Goal: Ask a question

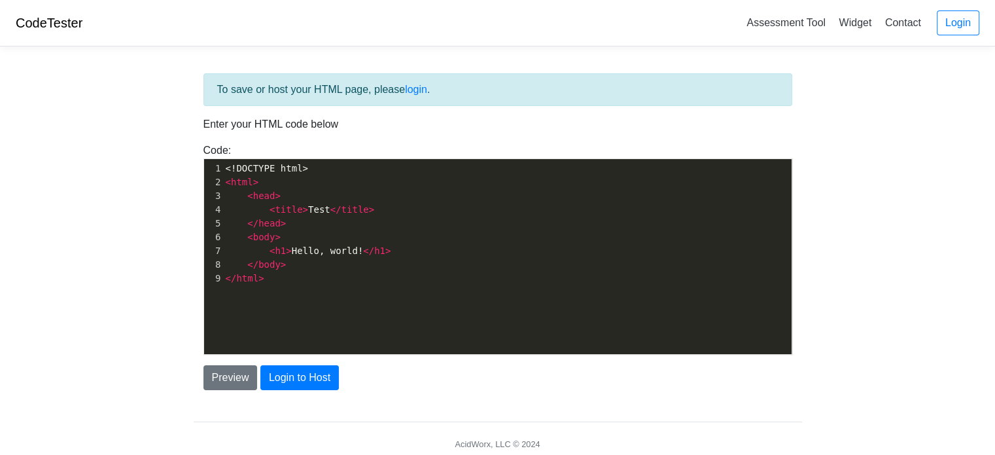
scroll to position [5, 0]
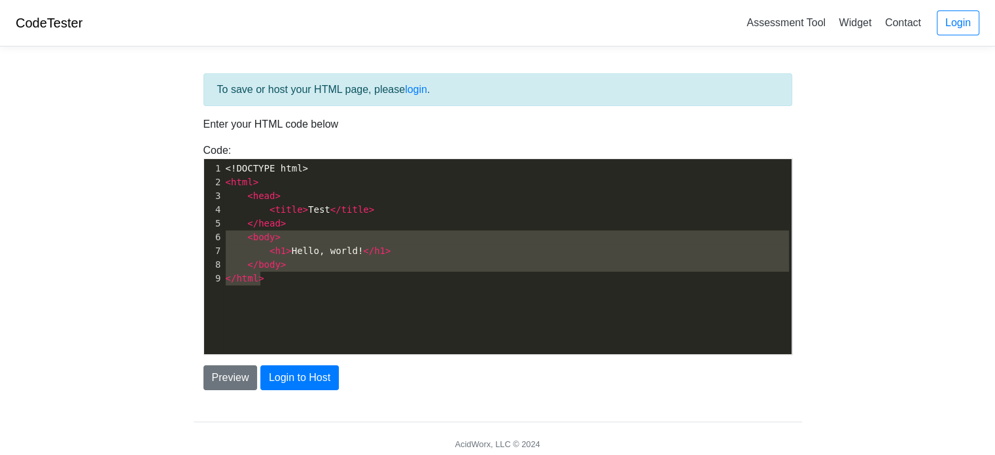
type textarea "<!DOCTYPE html> <html> <head> <title>Test</title> </head> <body> <h1>Hello, wor…"
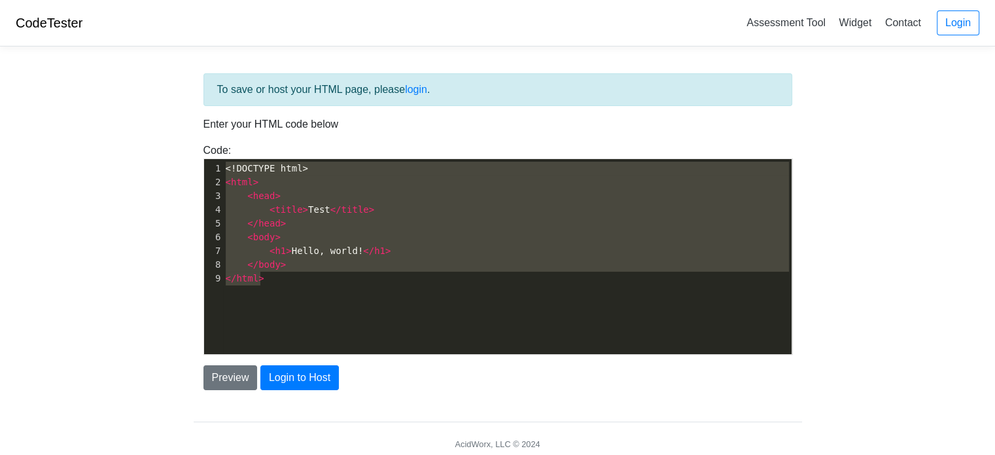
drag, startPoint x: 290, startPoint y: 287, endPoint x: 171, endPoint y: 128, distance: 198.7
click at [171, 128] on body "CodeTester Assessment Tool Widget Contact Login To save or host your HTML page,…" at bounding box center [497, 235] width 995 height 471
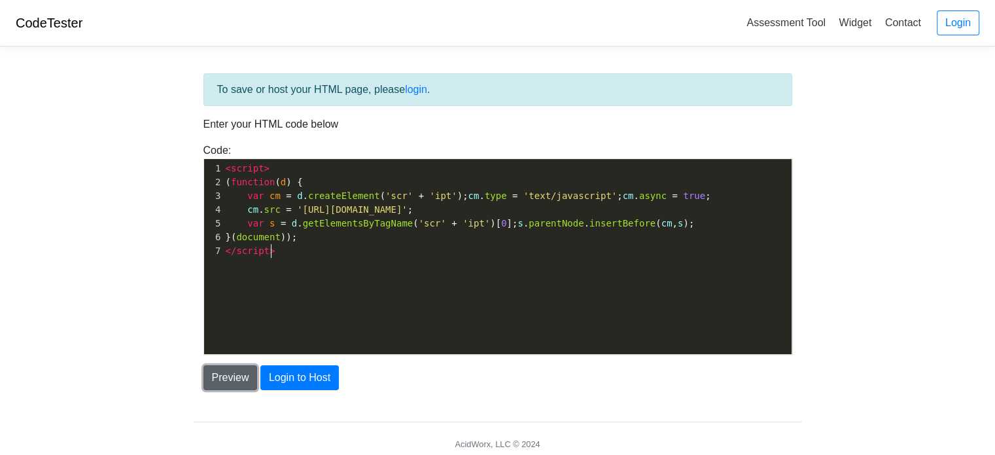
click at [239, 371] on button "Preview" at bounding box center [230, 377] width 54 height 25
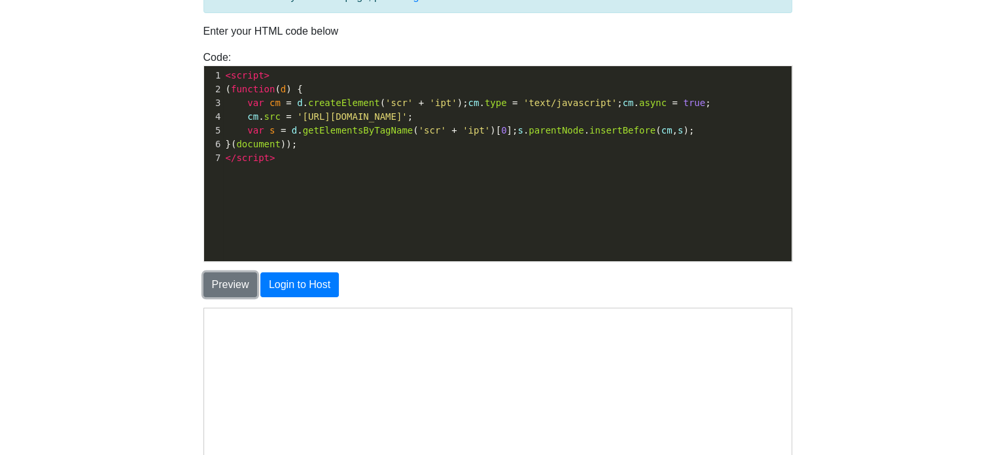
scroll to position [322, 0]
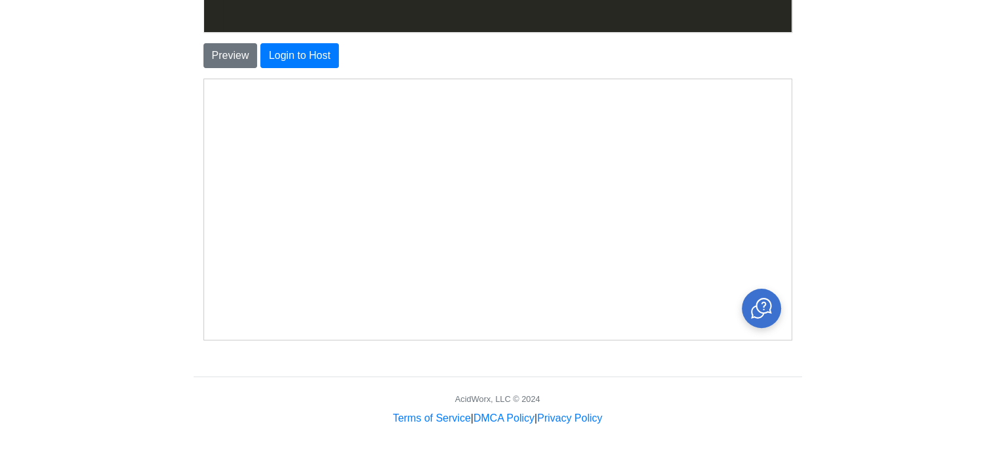
click at [765, 302] on icon "Close chat" at bounding box center [760, 307] width 13 height 13
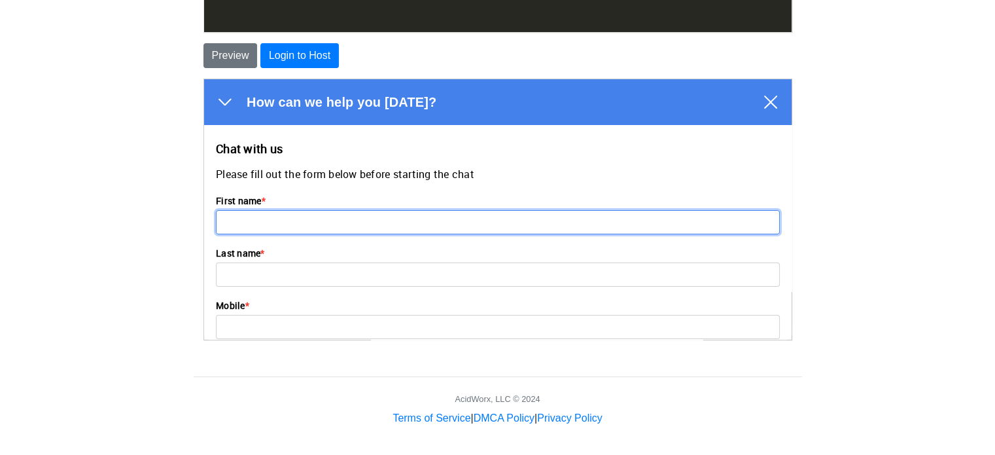
click at [391, 221] on input "First name *" at bounding box center [497, 221] width 564 height 24
type input "[PERSON_NAME]"
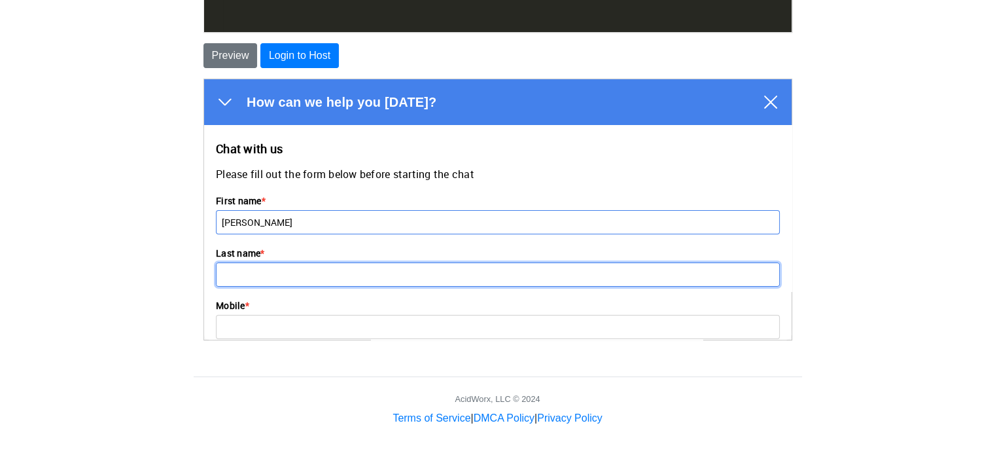
type input "Blachek"
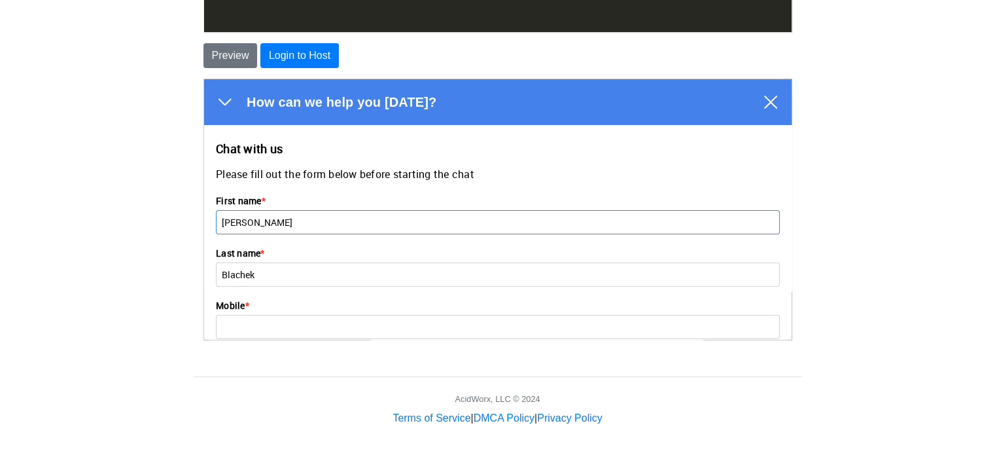
type input "4103822455"
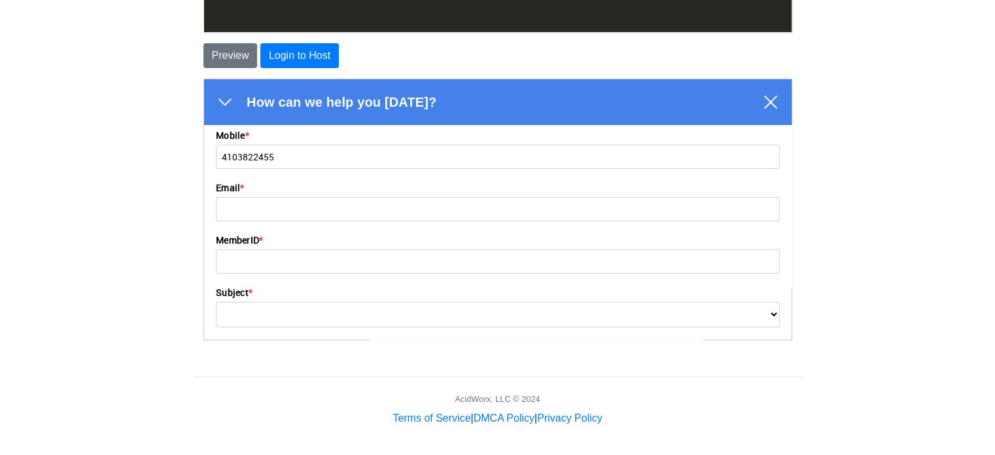
scroll to position [196, 0]
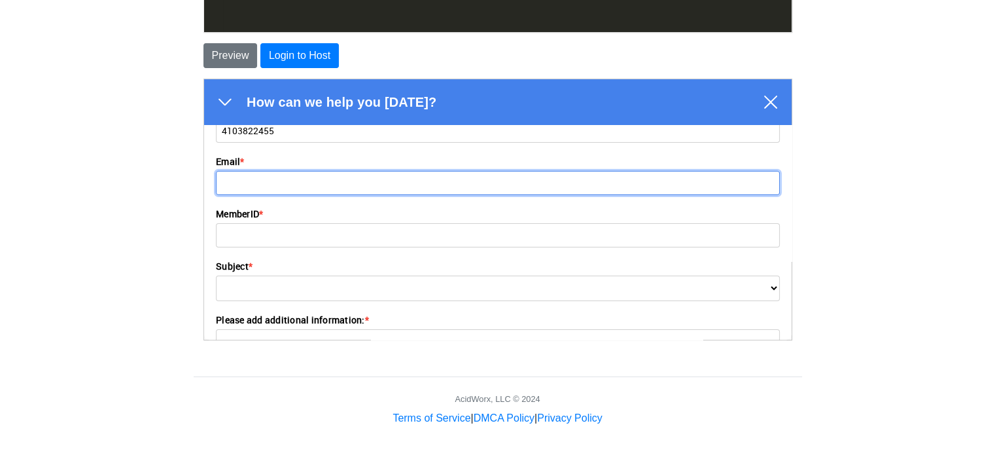
click at [277, 186] on input "Email *" at bounding box center [497, 182] width 564 height 24
type input "[EMAIL_ADDRESS][DOMAIN_NAME]"
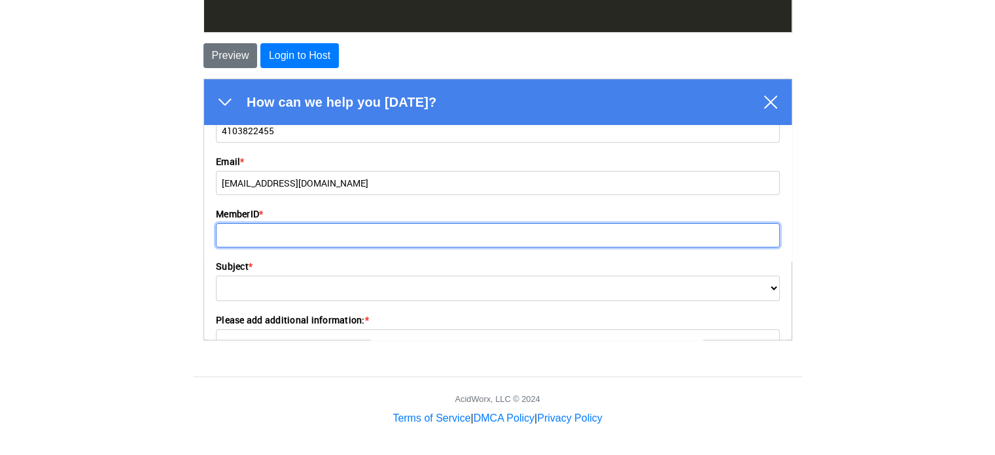
click at [302, 236] on input "MemberID *" at bounding box center [497, 234] width 564 height 24
type input "869438"
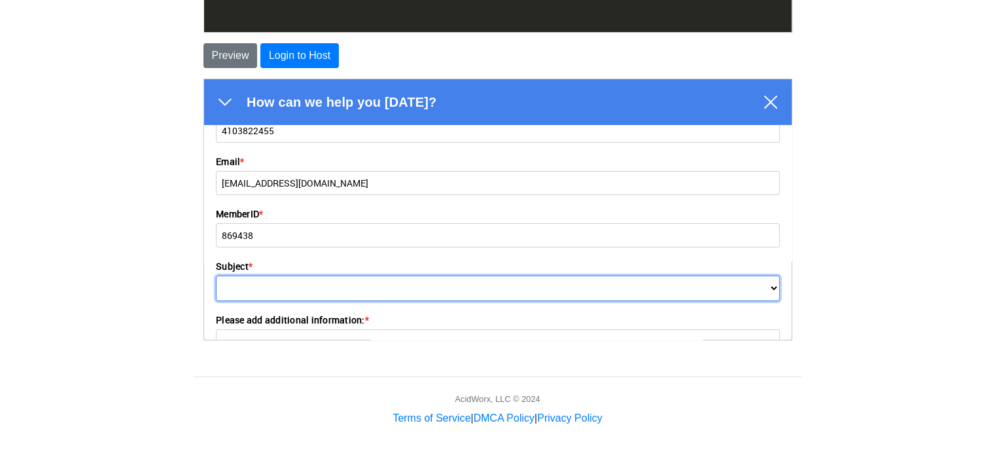
click at [292, 288] on select "Update Contact Information (Address, Phone, Email) or Password reset Join, Rene…" at bounding box center [497, 288] width 564 height 26
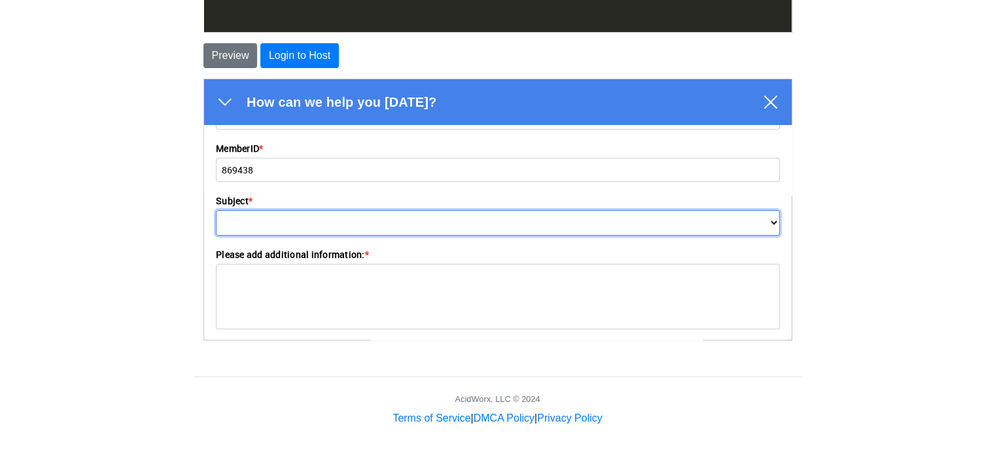
click at [338, 225] on select "Update Contact Information (Address, Phone, Email) or Password reset Join, Rene…" at bounding box center [497, 222] width 564 height 26
select select "689ce9392a3f3b0008a7554d"
click at [215, 209] on select "Update Contact Information (Address, Phone, Email) or Password reset Join, Rene…" at bounding box center [497, 222] width 564 height 26
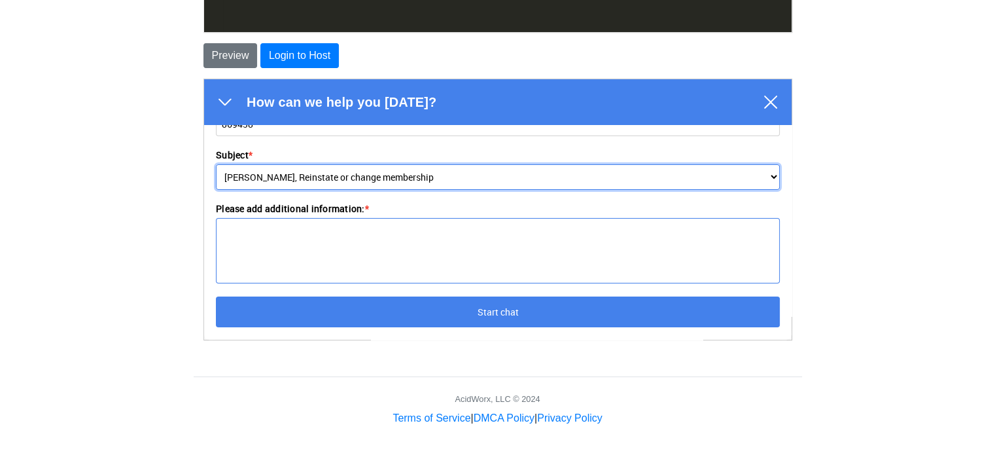
scroll to position [308, 0]
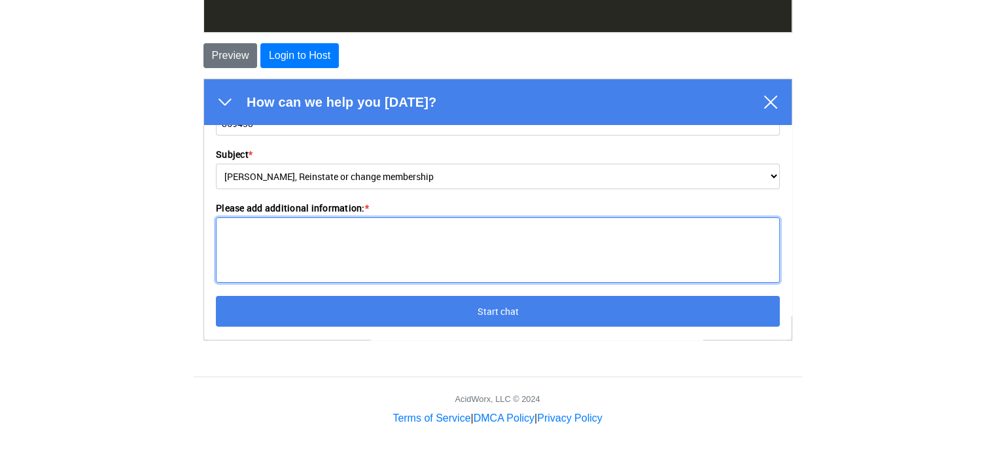
click at [281, 236] on textarea "Please add additional information: *" at bounding box center [497, 249] width 564 height 65
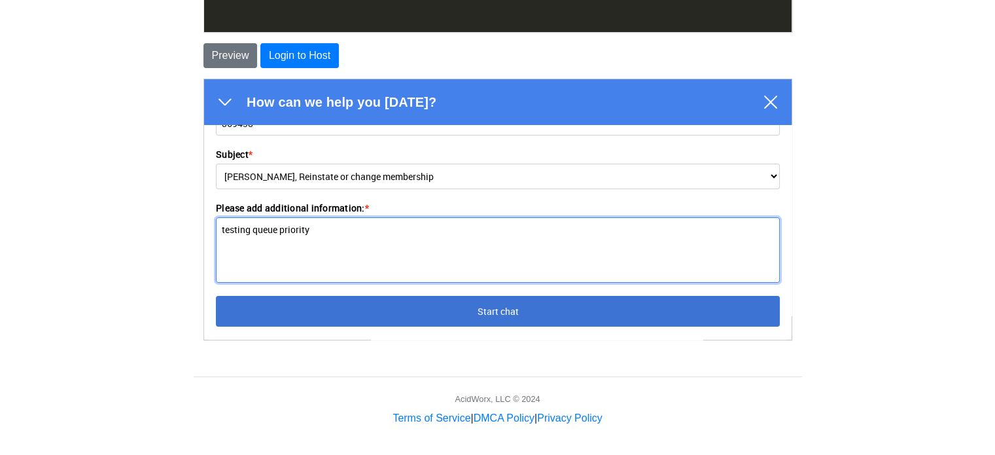
type textarea "testing queue priority"
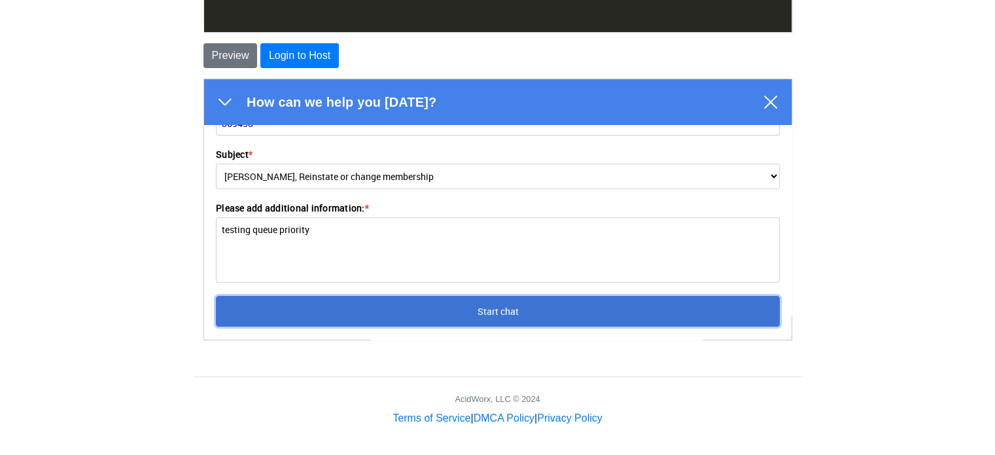
click at [451, 313] on button "Start chat" at bounding box center [497, 310] width 564 height 31
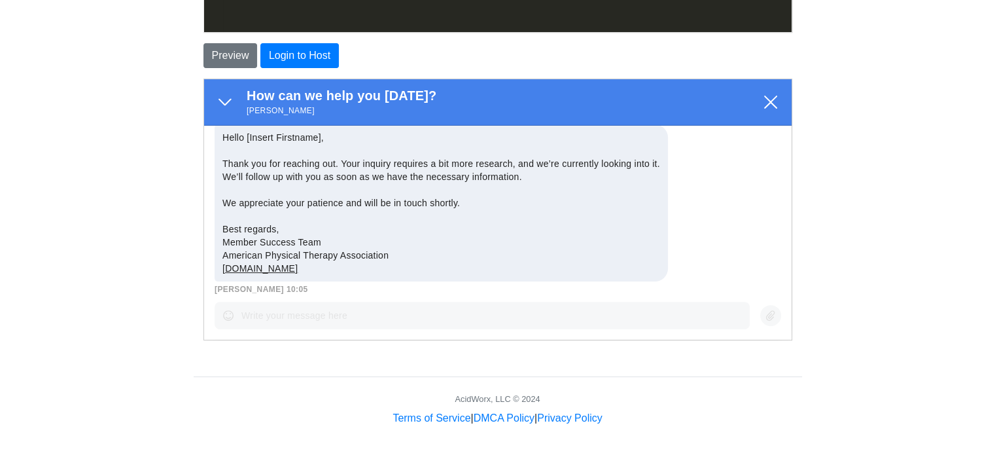
scroll to position [189, 0]
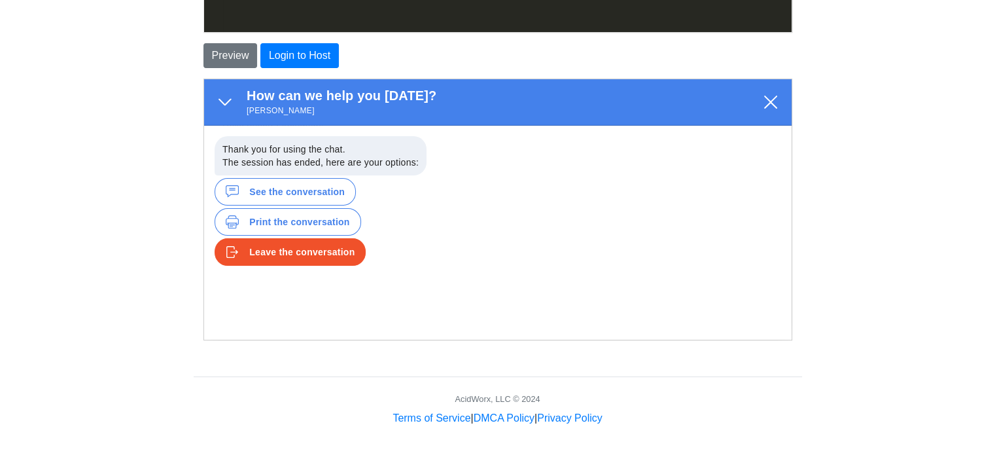
click at [332, 255] on div "Leave the conversation" at bounding box center [300, 251] width 105 height 13
